Goal: Find specific page/section: Find specific page/section

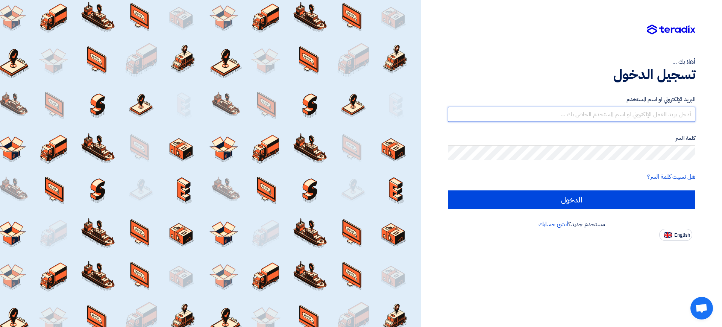
click at [605, 112] on input "text" at bounding box center [571, 114] width 247 height 15
type input "[EMAIL_ADDRESS][PERSON_NAME][DOMAIN_NAME]"
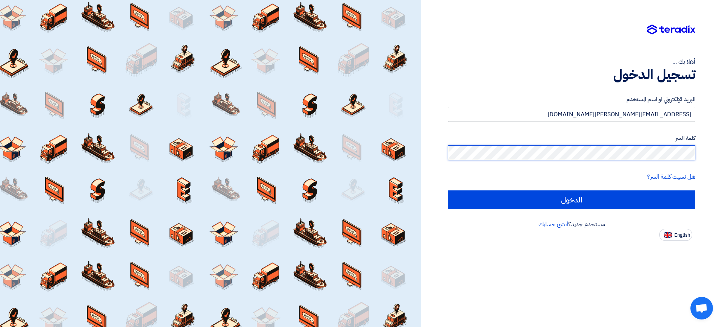
click at [448, 190] on input "الدخول" at bounding box center [571, 199] width 247 height 19
type input "Sign in"
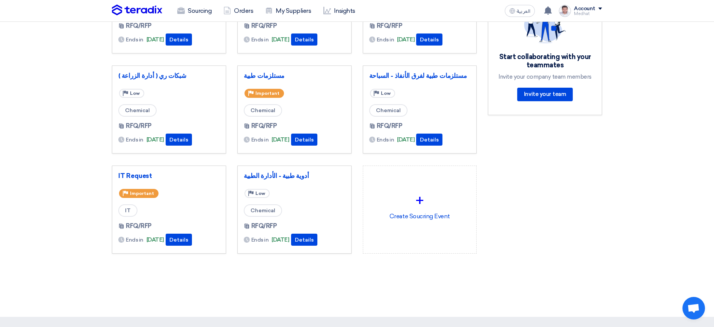
scroll to position [47, 0]
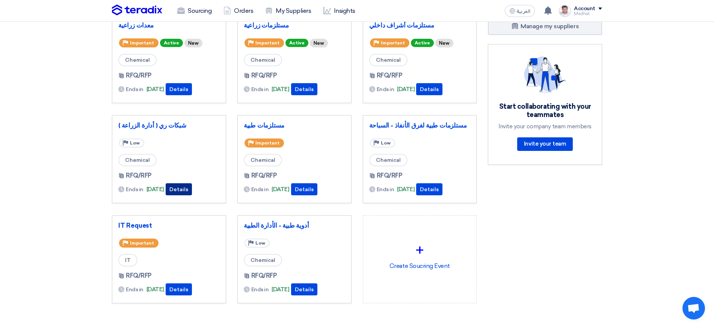
click at [190, 186] on button "Details" at bounding box center [179, 189] width 26 height 12
